Goal: Navigation & Orientation: Find specific page/section

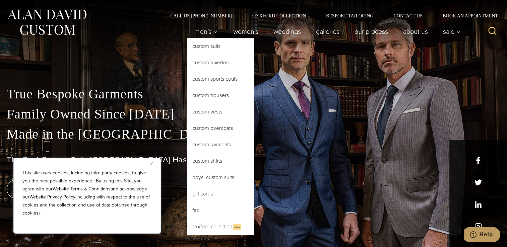
click at [197, 46] on link "Custom Suits" at bounding box center [220, 46] width 67 height 16
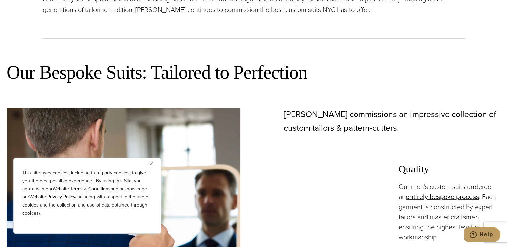
scroll to position [335, 0]
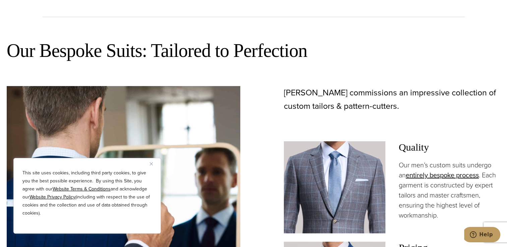
click at [151, 162] on button "Close" at bounding box center [154, 164] width 8 height 8
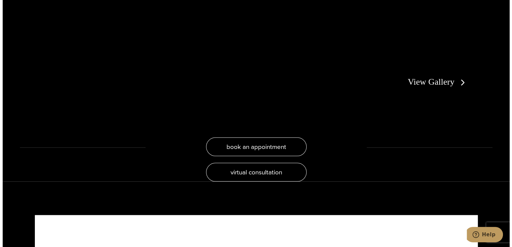
scroll to position [1374, 0]
